Goal: Task Accomplishment & Management: Manage account settings

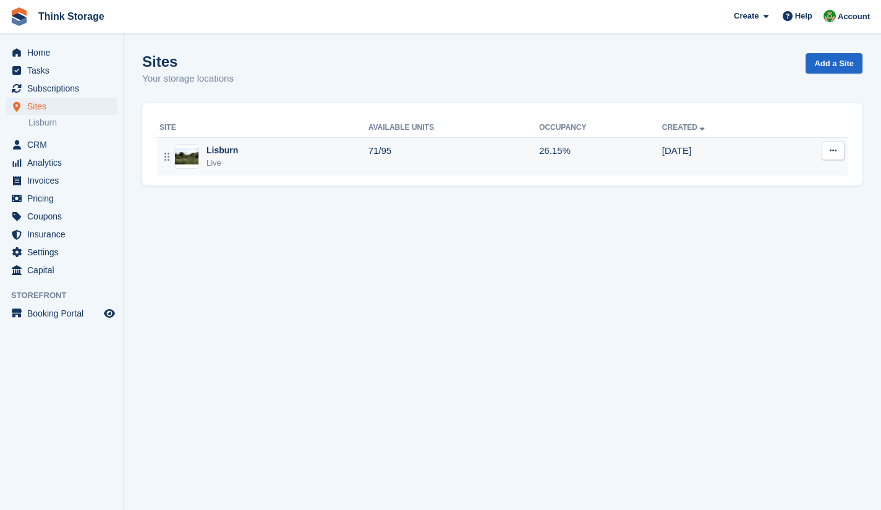
click at [214, 154] on div "Lisburn" at bounding box center [222, 150] width 32 height 13
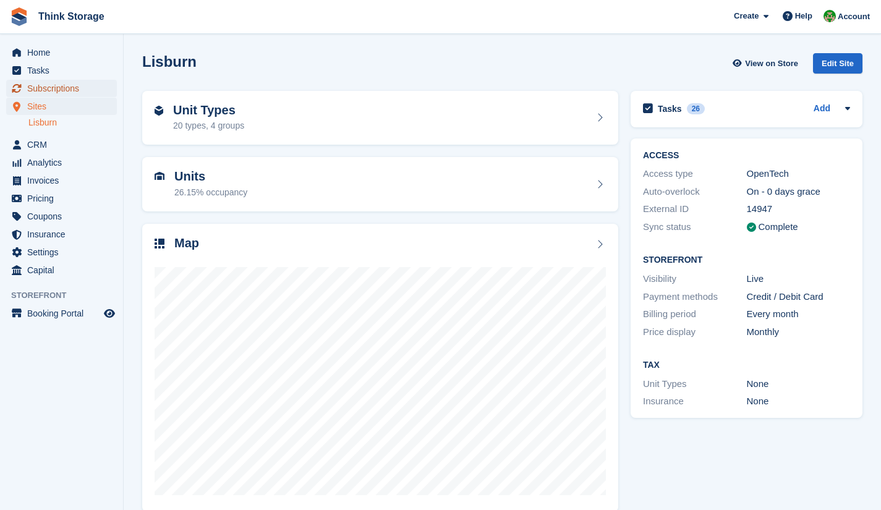
click at [67, 87] on span "Subscriptions" at bounding box center [64, 88] width 74 height 17
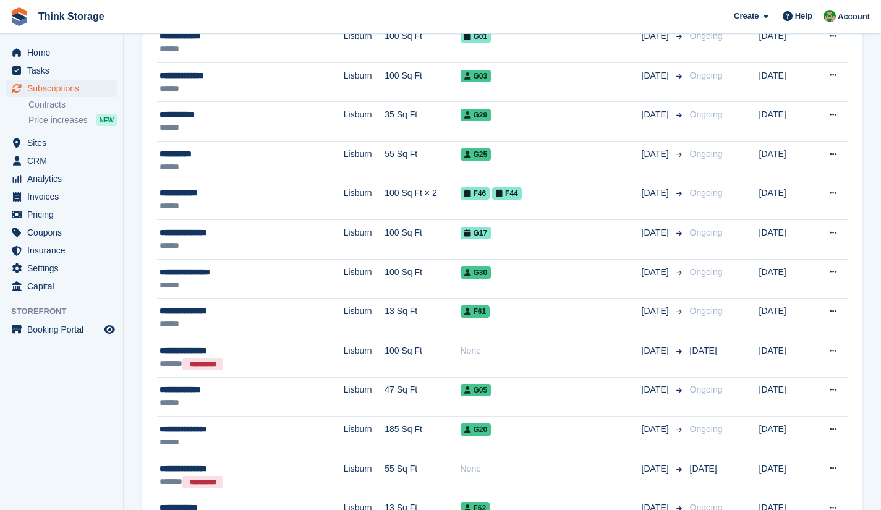
scroll to position [333, 0]
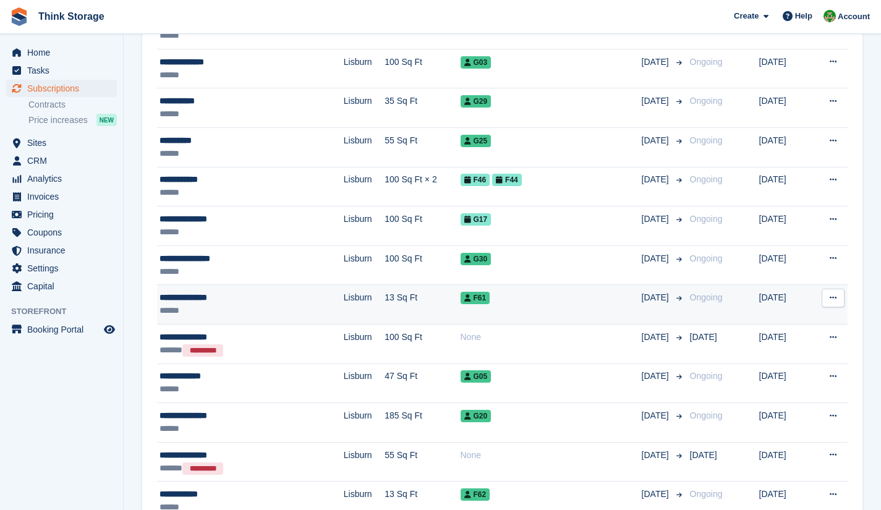
click at [197, 301] on div "**********" at bounding box center [222, 297] width 126 height 13
